Goal: Transaction & Acquisition: Subscribe to service/newsletter

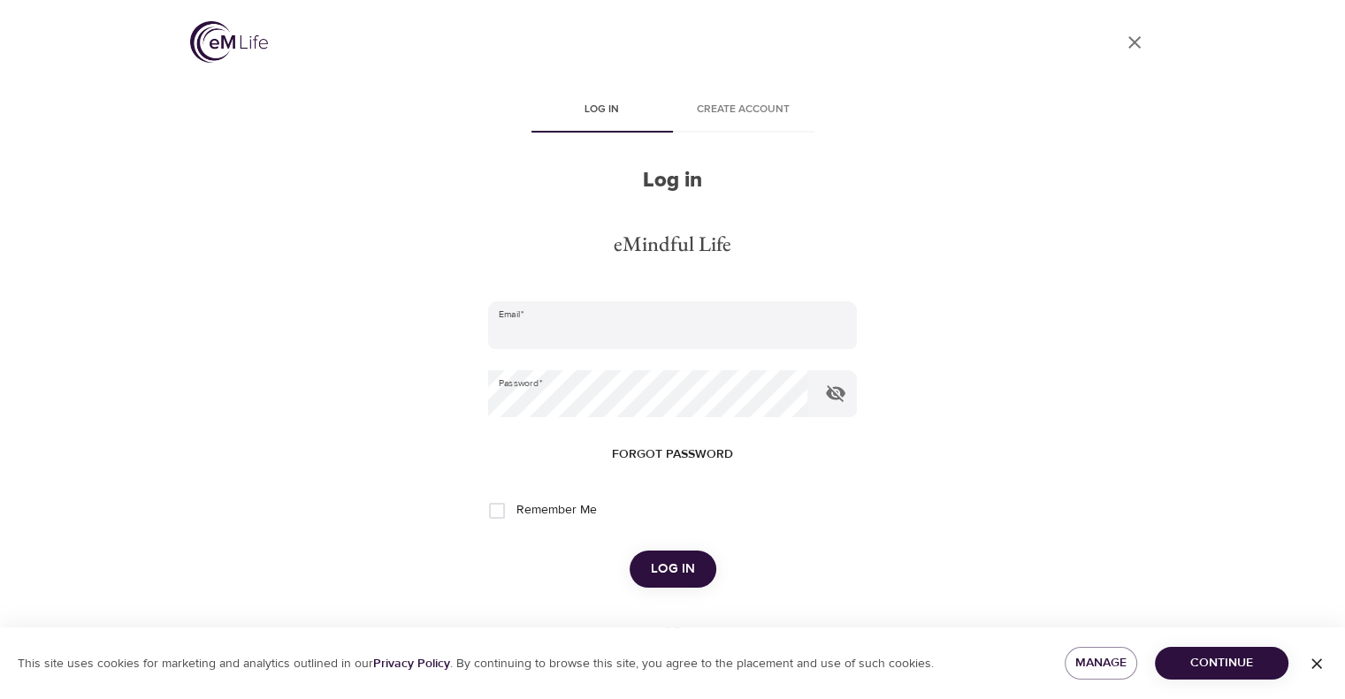
type input "[EMAIL_ADDRESS][DOMAIN_NAME]"
click at [675, 561] on span "Log in" at bounding box center [673, 569] width 44 height 23
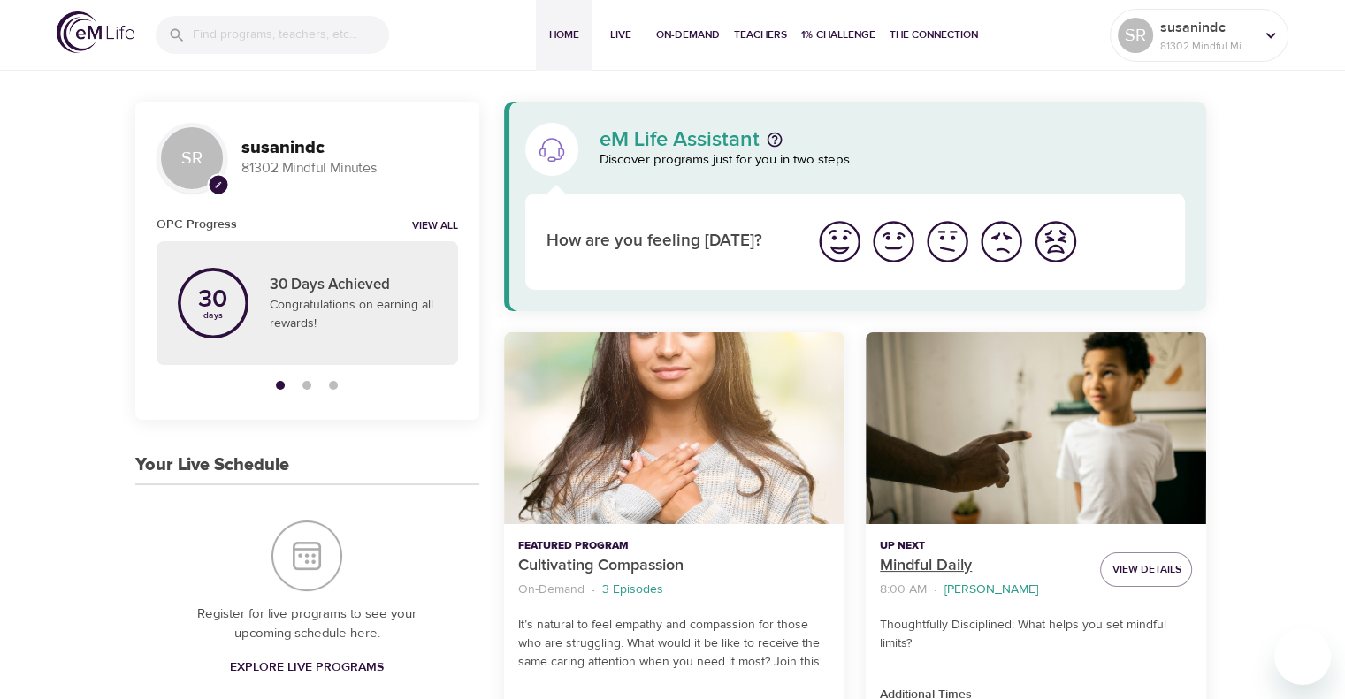
click at [927, 562] on p "Mindful Daily" at bounding box center [983, 566] width 206 height 24
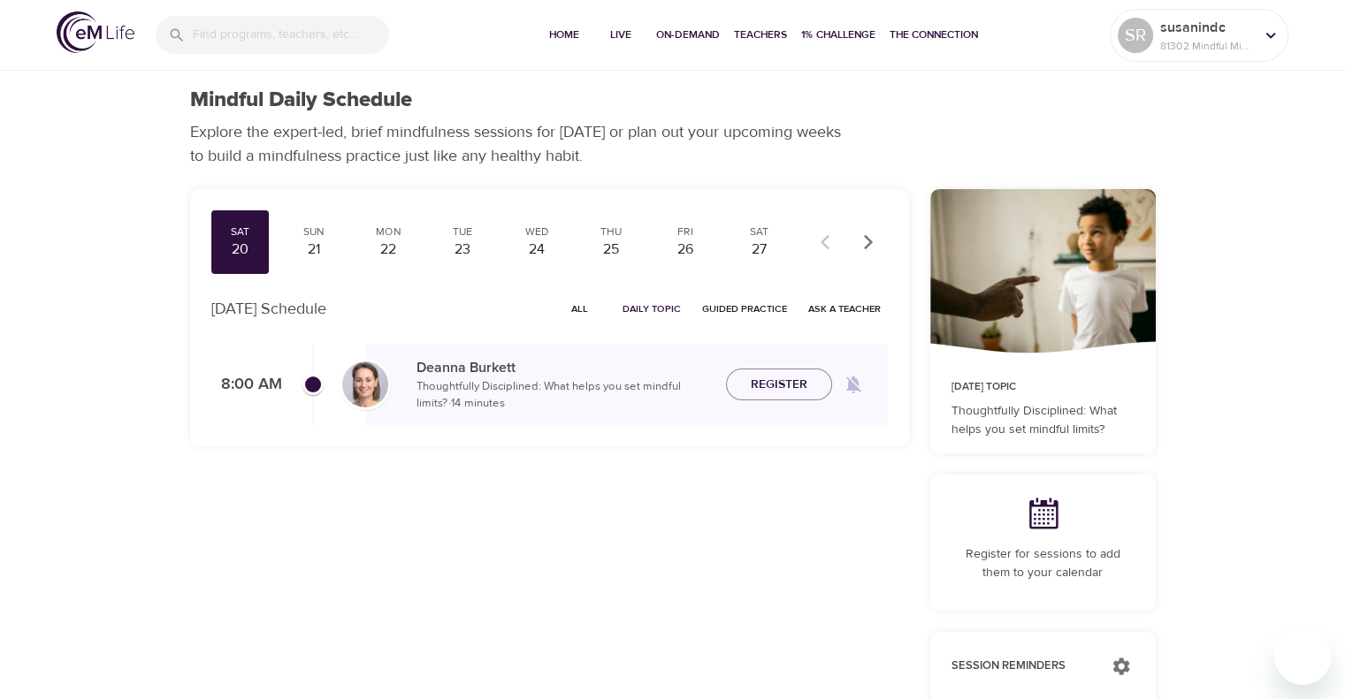
checkbox input "true"
click at [778, 375] on span "Join Now" at bounding box center [779, 364] width 62 height 22
